Goal: Download file/media

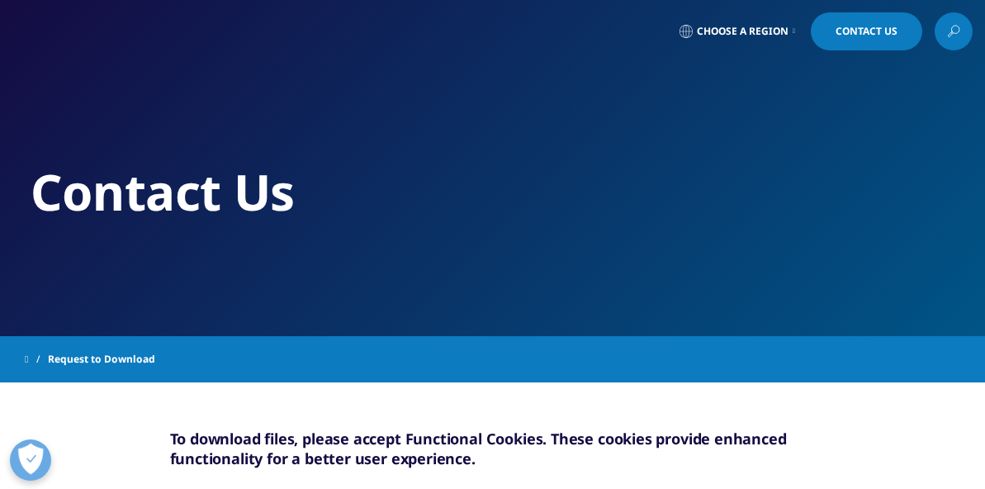
click at [28, 355] on span at bounding box center [26, 359] width 3 height 12
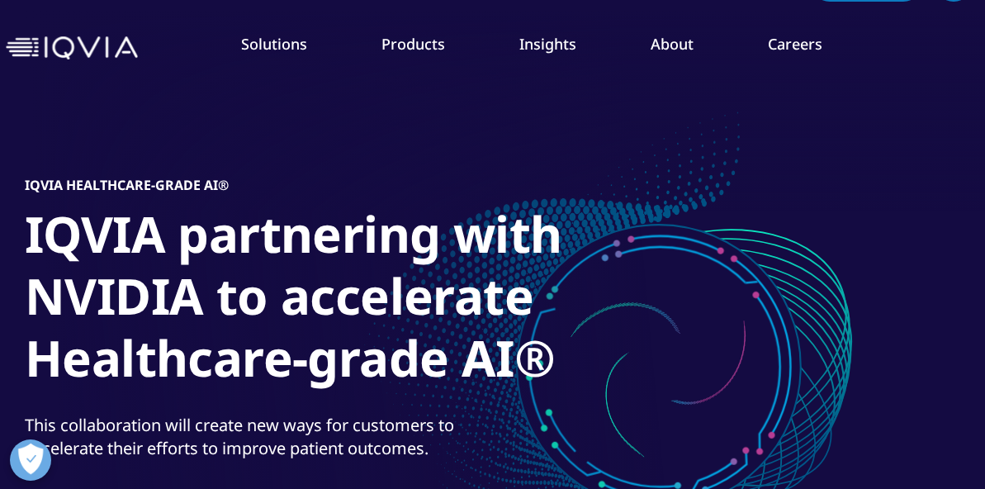
scroll to position [55, 0]
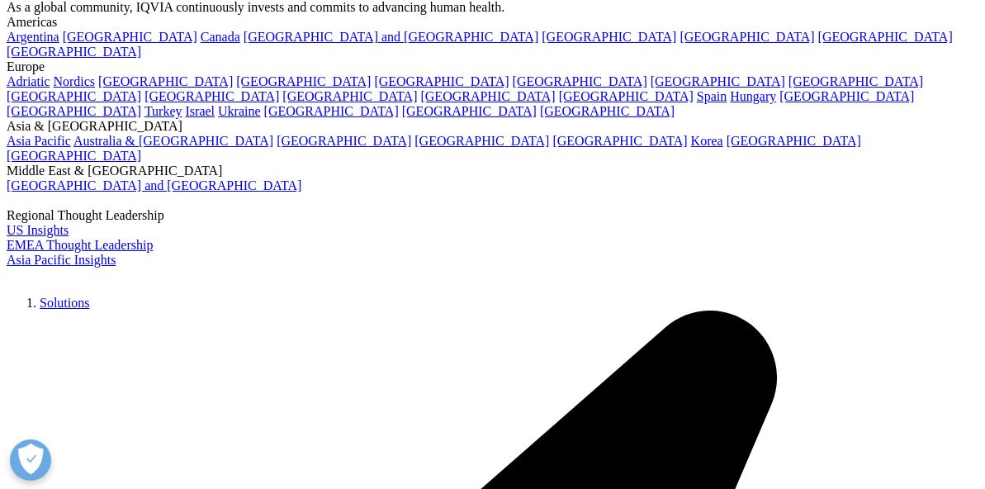
scroll to position [55, 0]
